Goal: Information Seeking & Learning: Learn about a topic

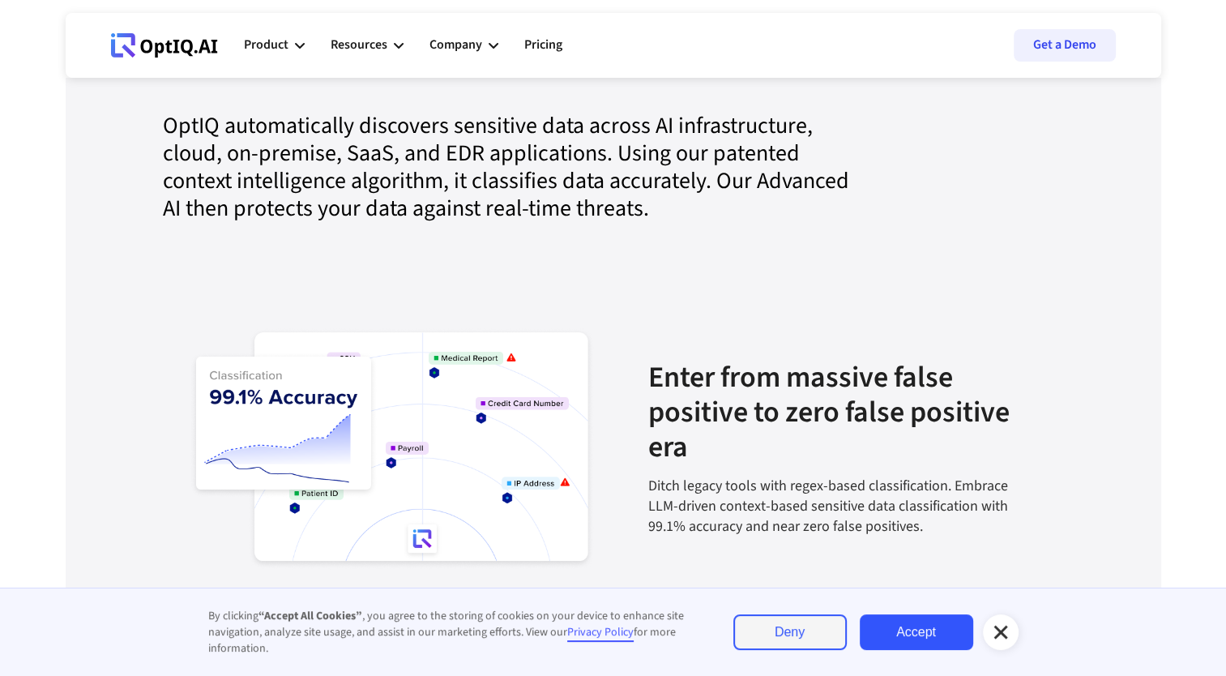
scroll to position [1715, 0]
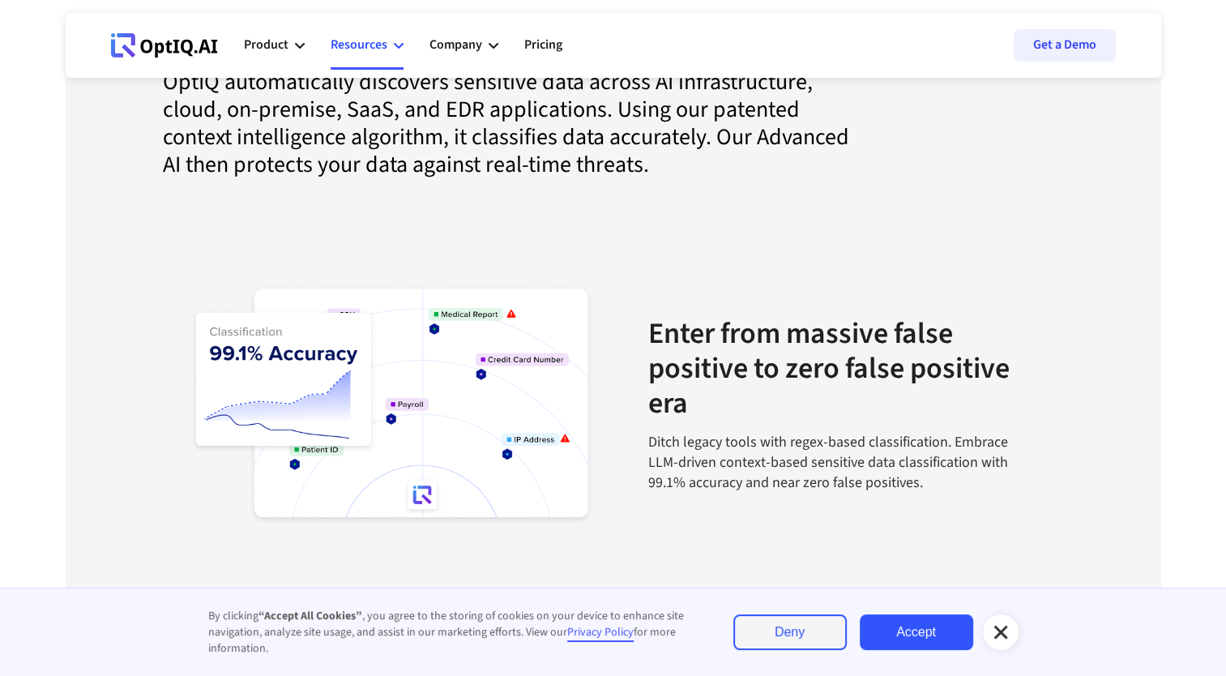
click at [379, 36] on div "Resources" at bounding box center [359, 45] width 57 height 22
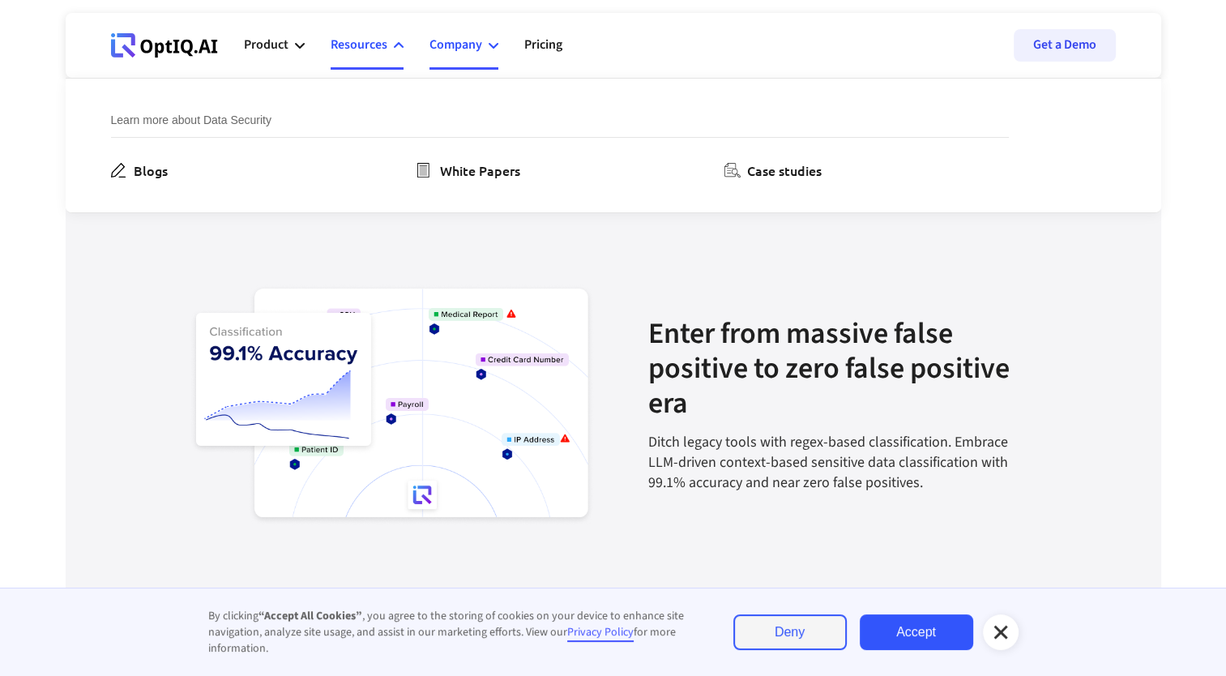
click at [473, 58] on div "Company" at bounding box center [463, 45] width 69 height 49
click at [574, 37] on ul "Product AI infrastucture for data security Discovery & Classification AI Securi…" at bounding box center [416, 45] width 344 height 49
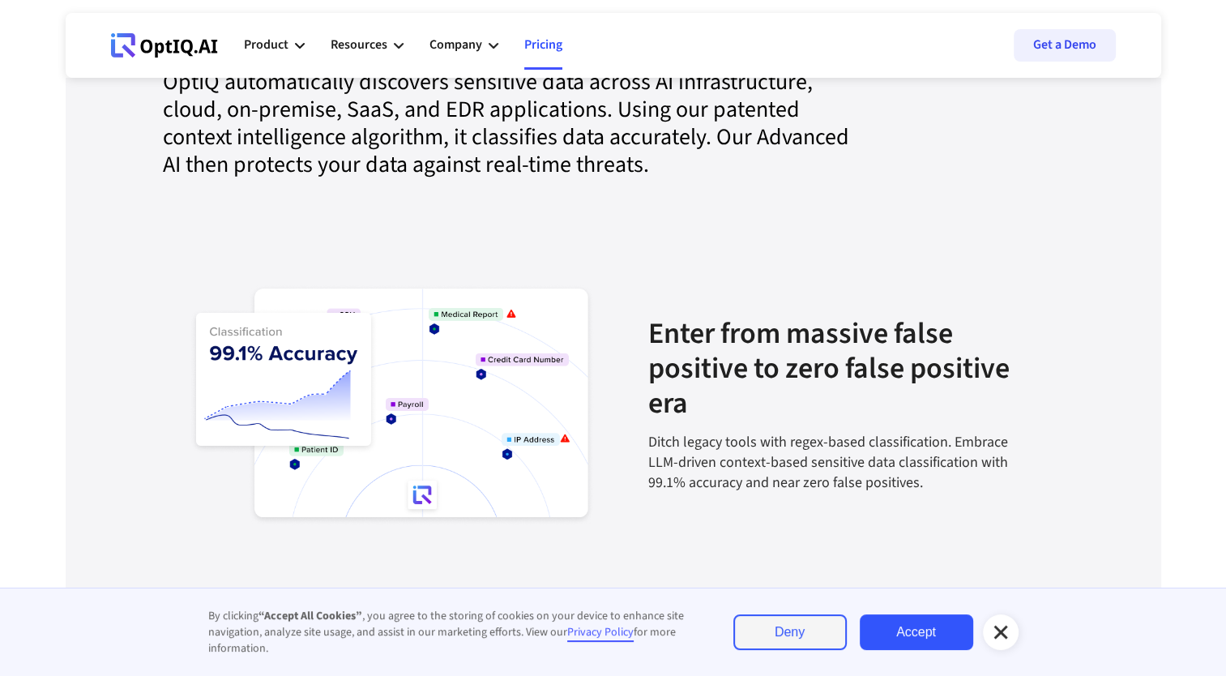
click at [545, 45] on link "Pricing" at bounding box center [543, 45] width 38 height 49
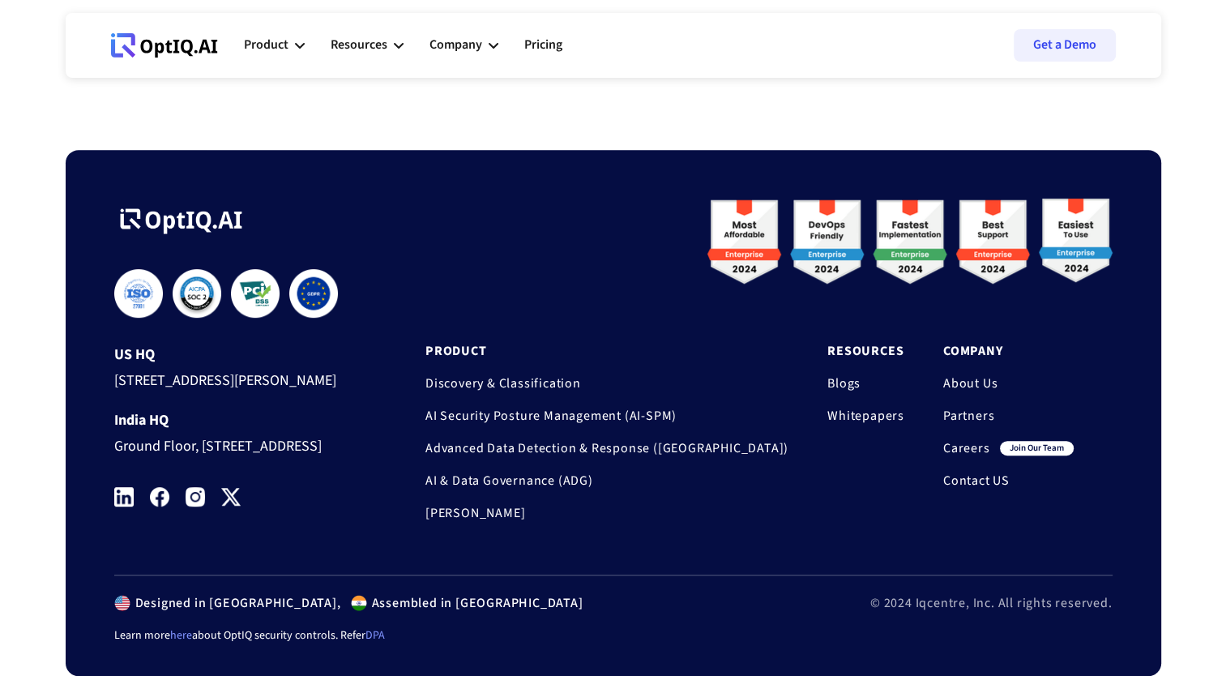
scroll to position [726, 0]
click at [637, 375] on link "Discovery & Classification" at bounding box center [606, 383] width 363 height 16
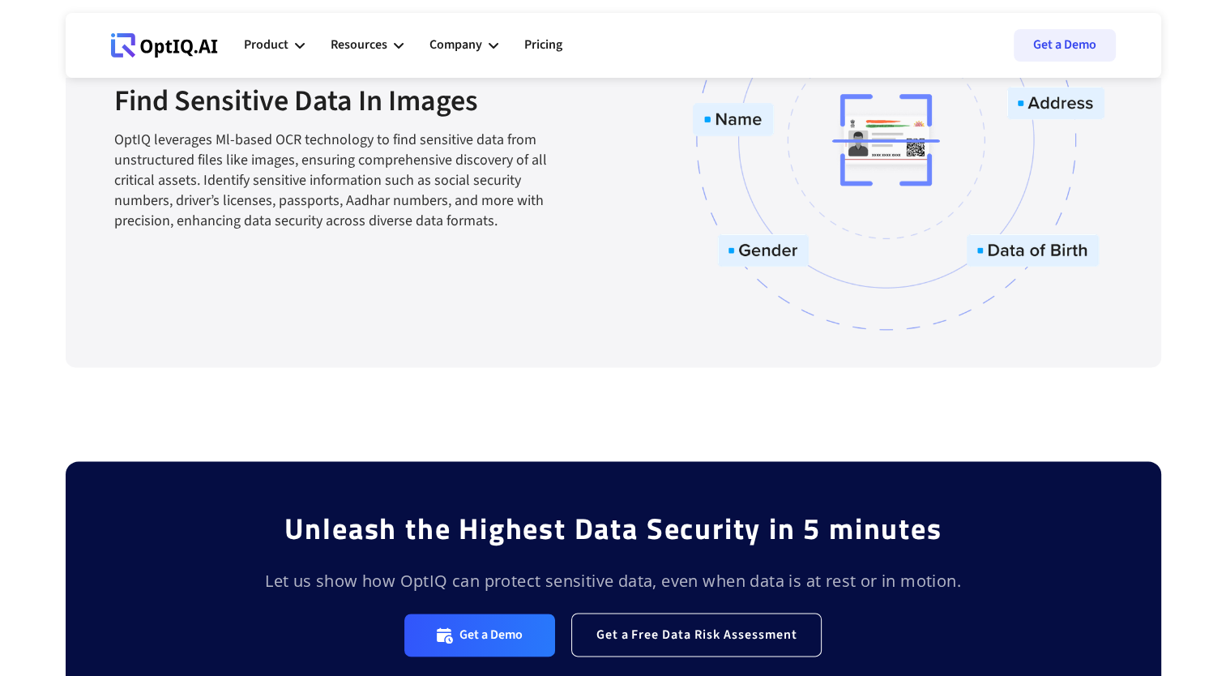
scroll to position [1932, 0]
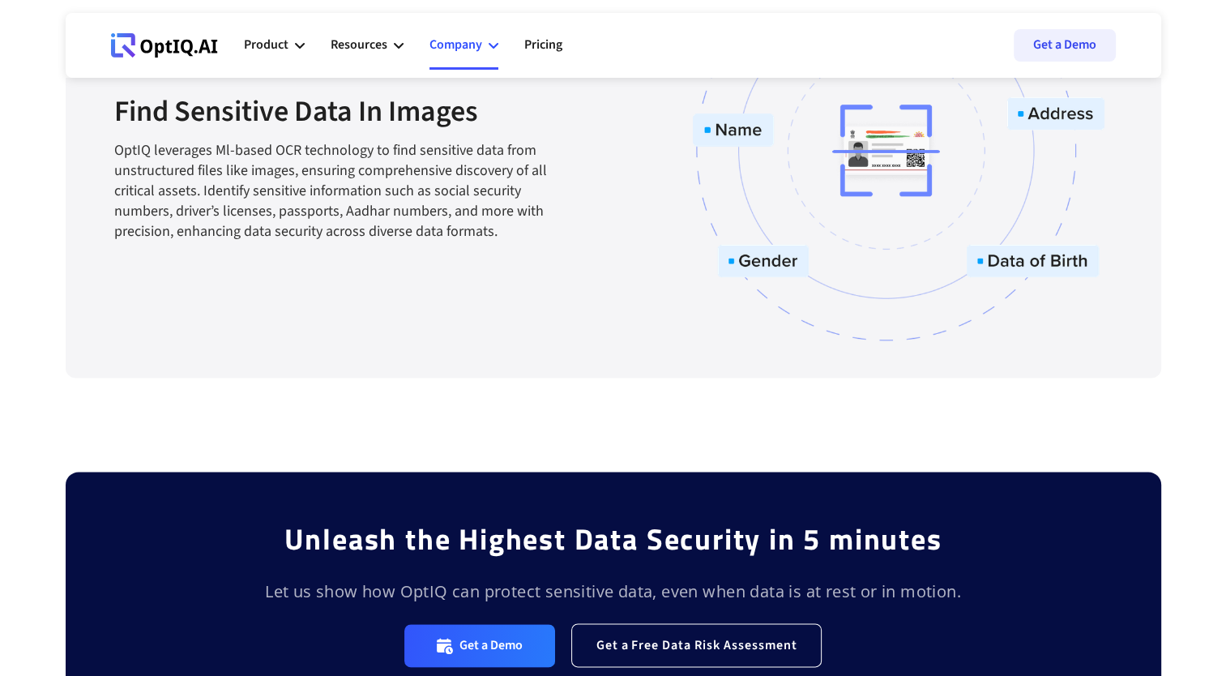
click at [483, 47] on div "Company" at bounding box center [463, 45] width 69 height 49
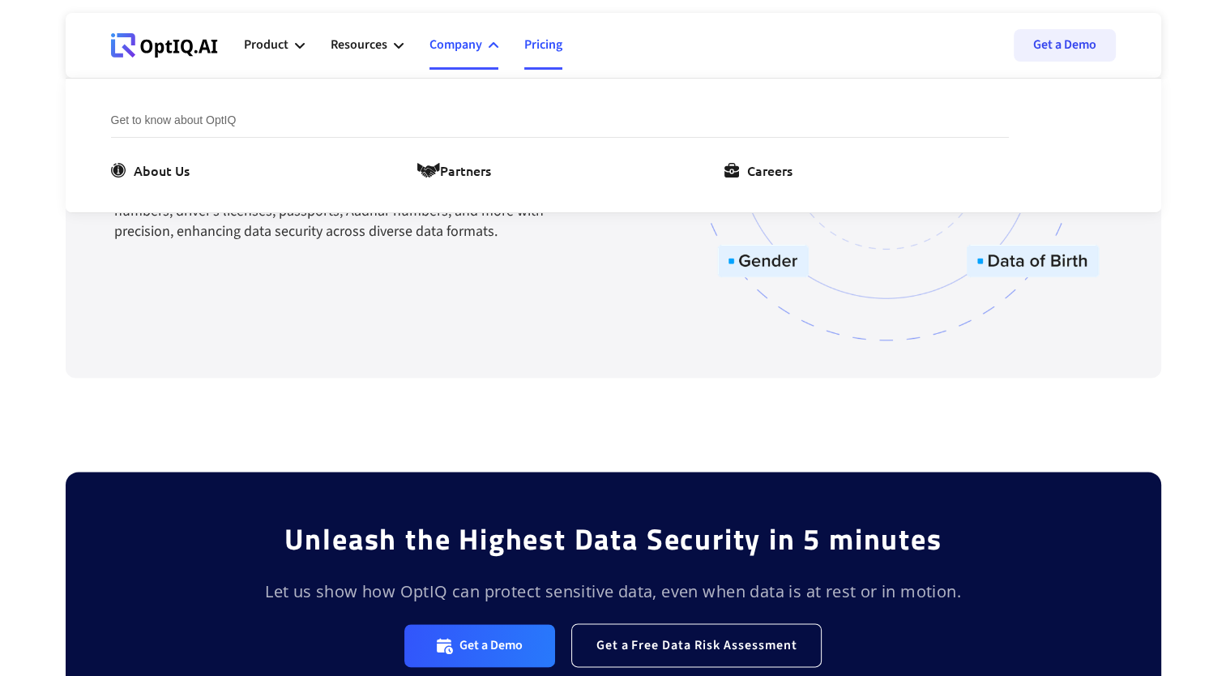
click at [546, 48] on link "Pricing" at bounding box center [543, 45] width 38 height 49
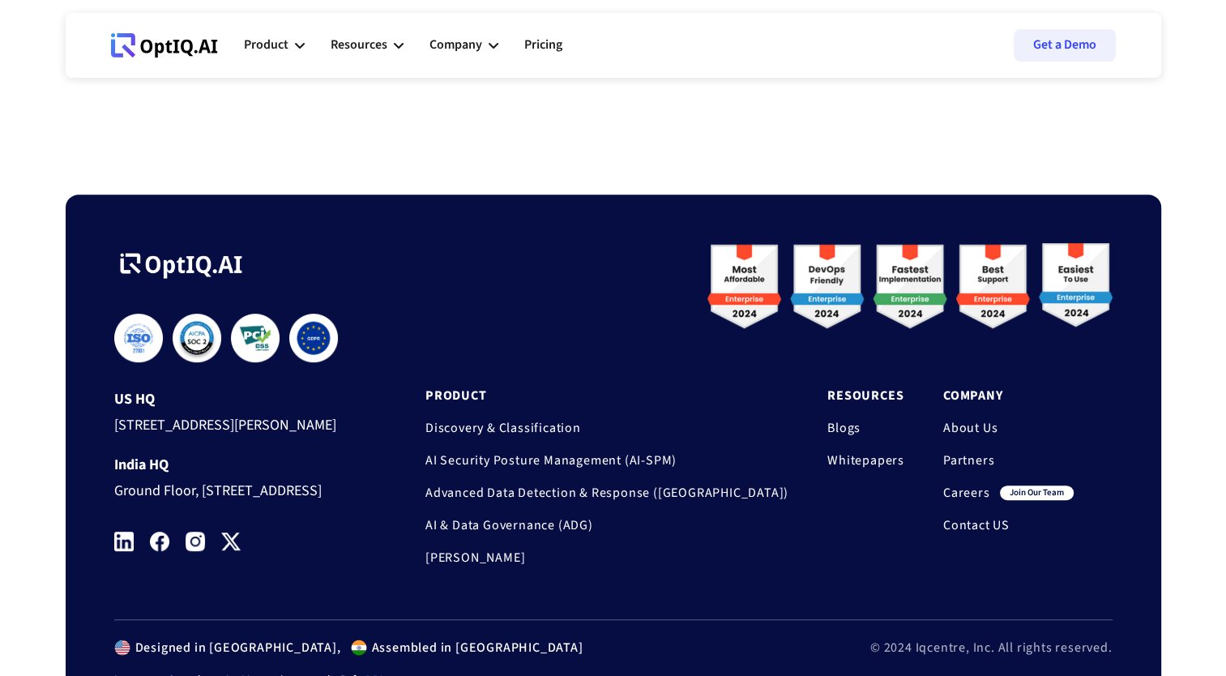
scroll to position [611, 0]
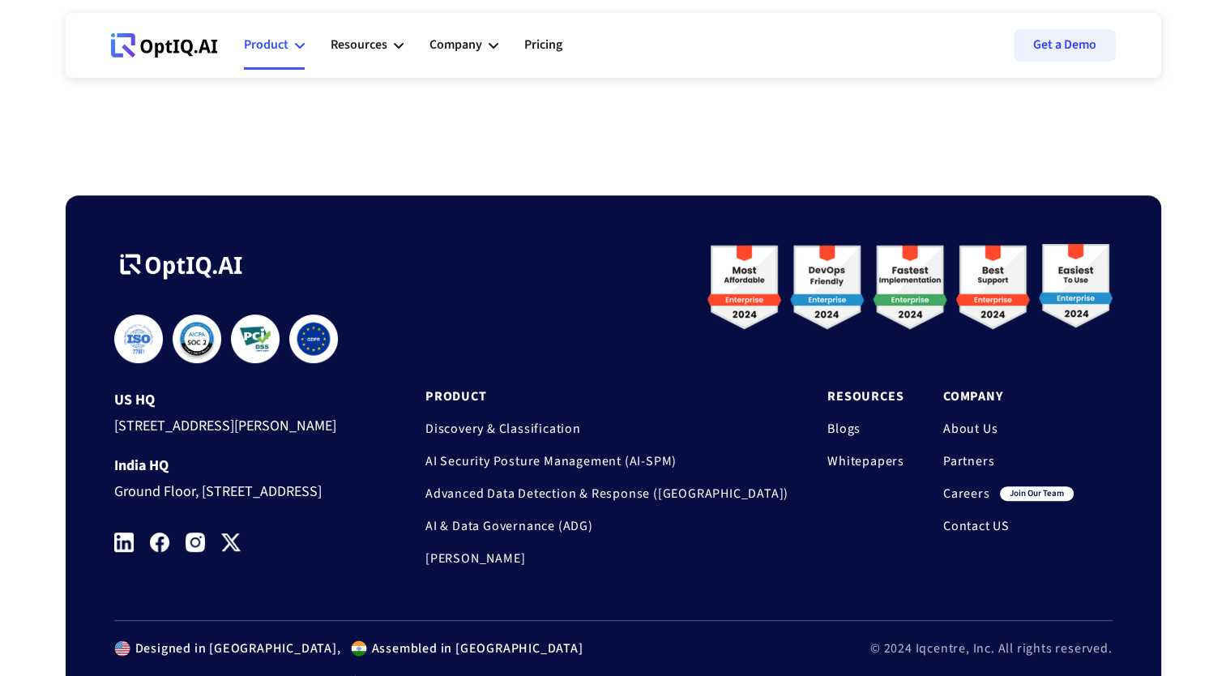
click at [280, 42] on div "Product" at bounding box center [266, 45] width 45 height 22
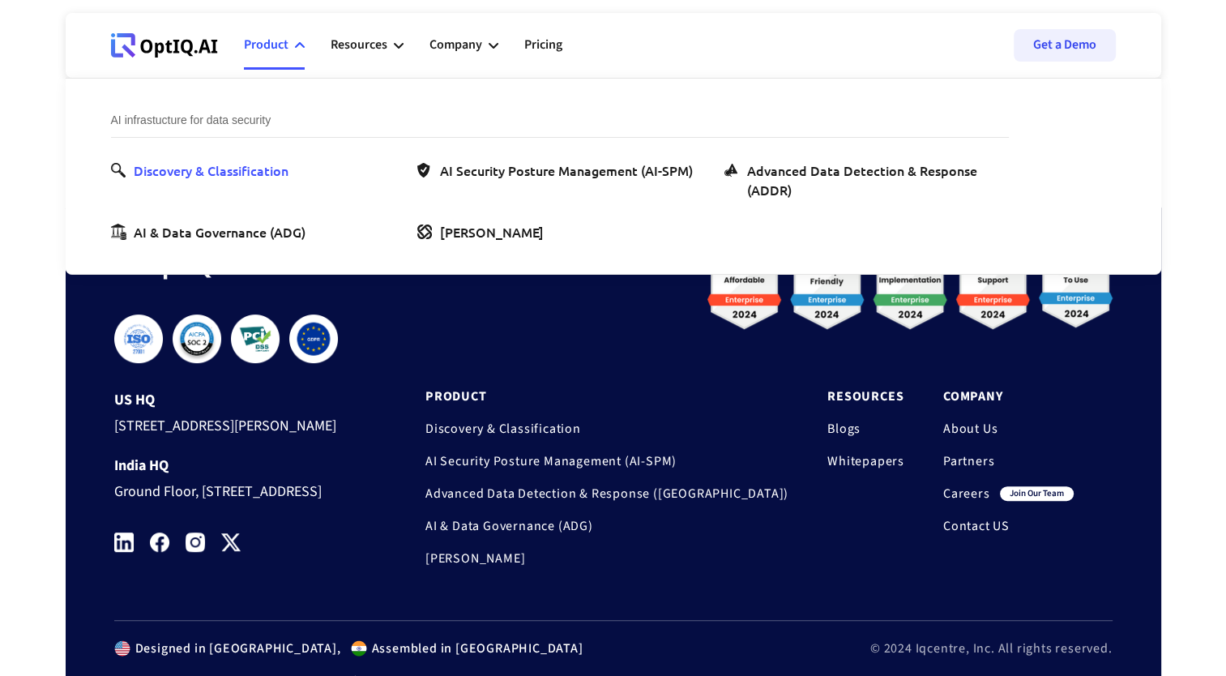
click at [258, 170] on div "Discovery & Classification" at bounding box center [211, 169] width 155 height 19
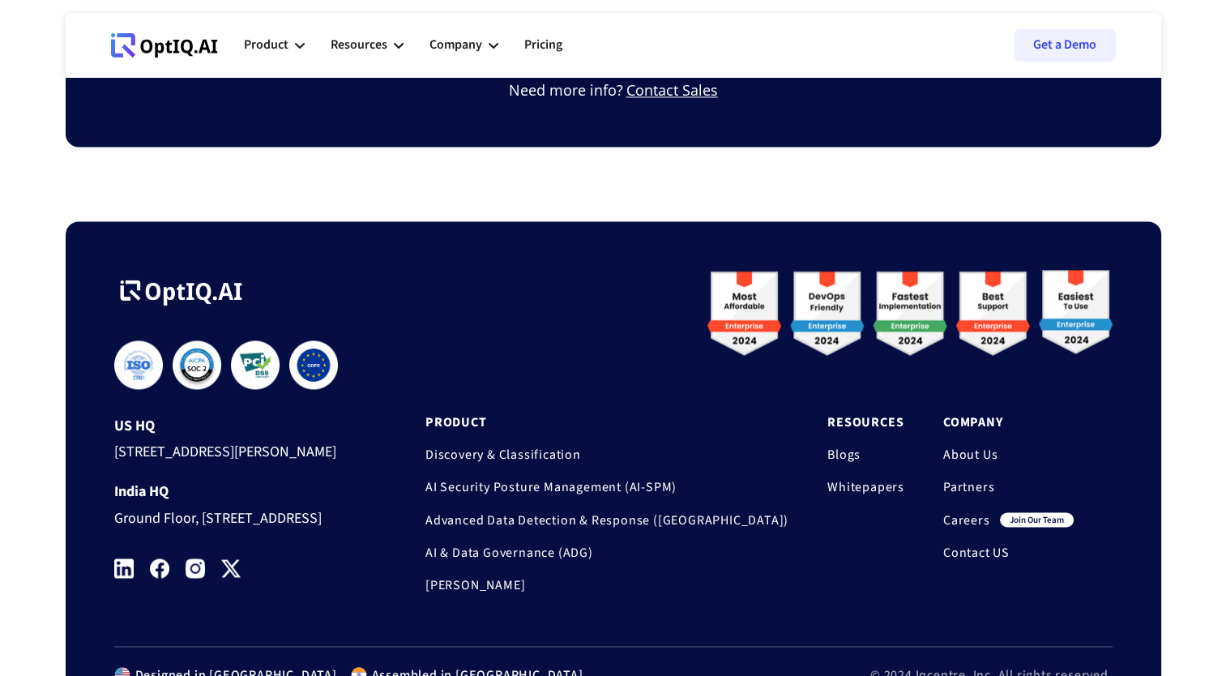
scroll to position [2687, 0]
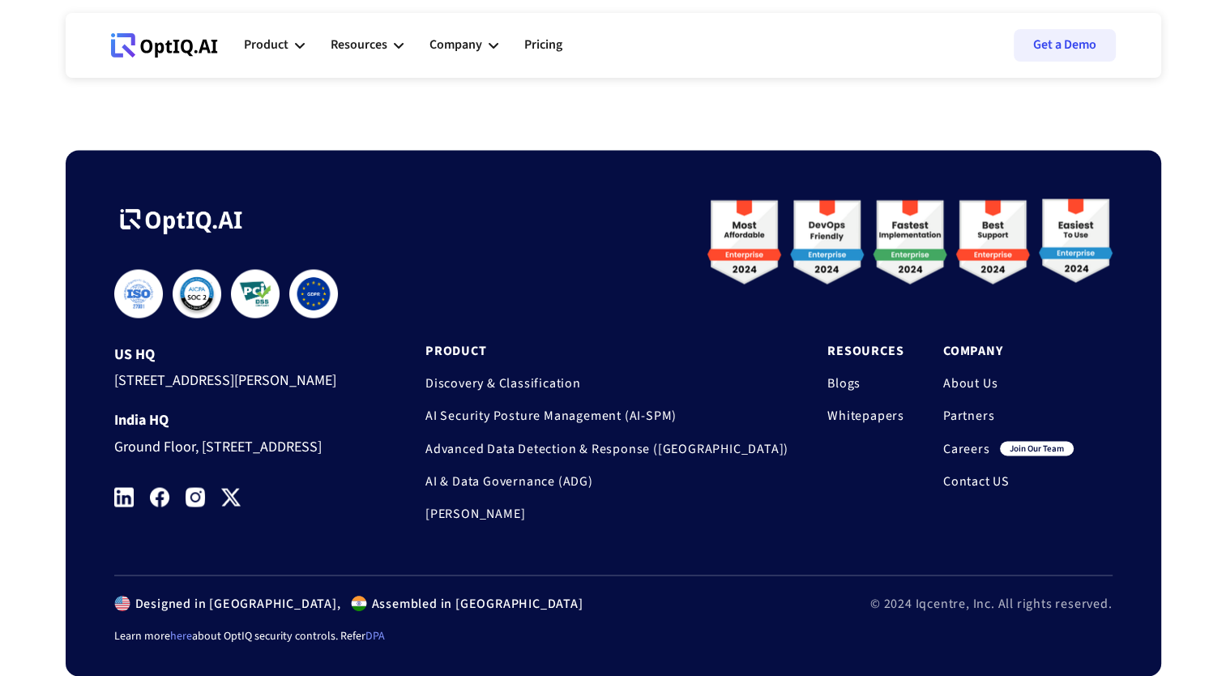
click at [632, 472] on link "AI & Data Governance (ADG)" at bounding box center [606, 480] width 363 height 16
